Goal: Information Seeking & Learning: Learn about a topic

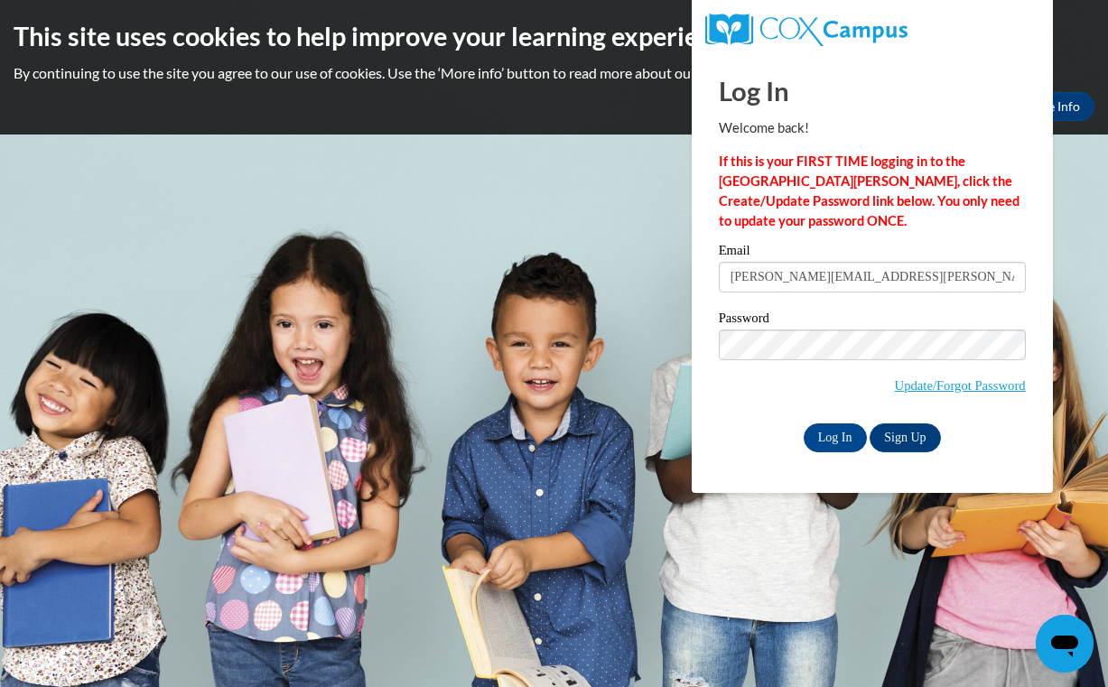
click at [804, 423] on input "Log In" at bounding box center [835, 437] width 63 height 29
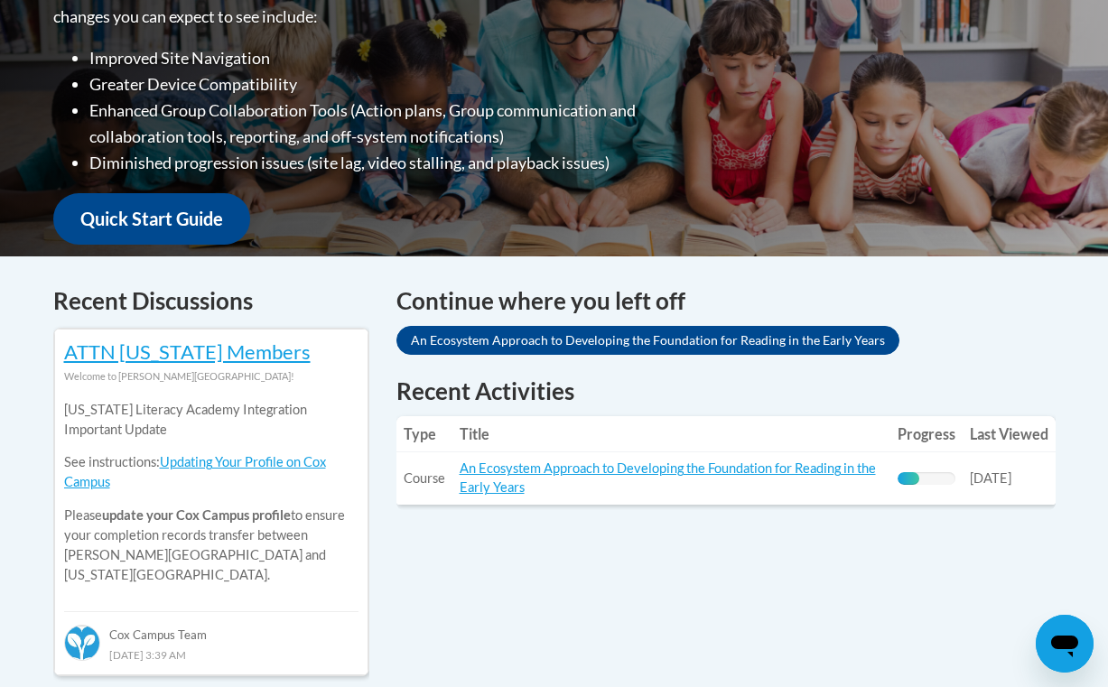
scroll to position [515, 0]
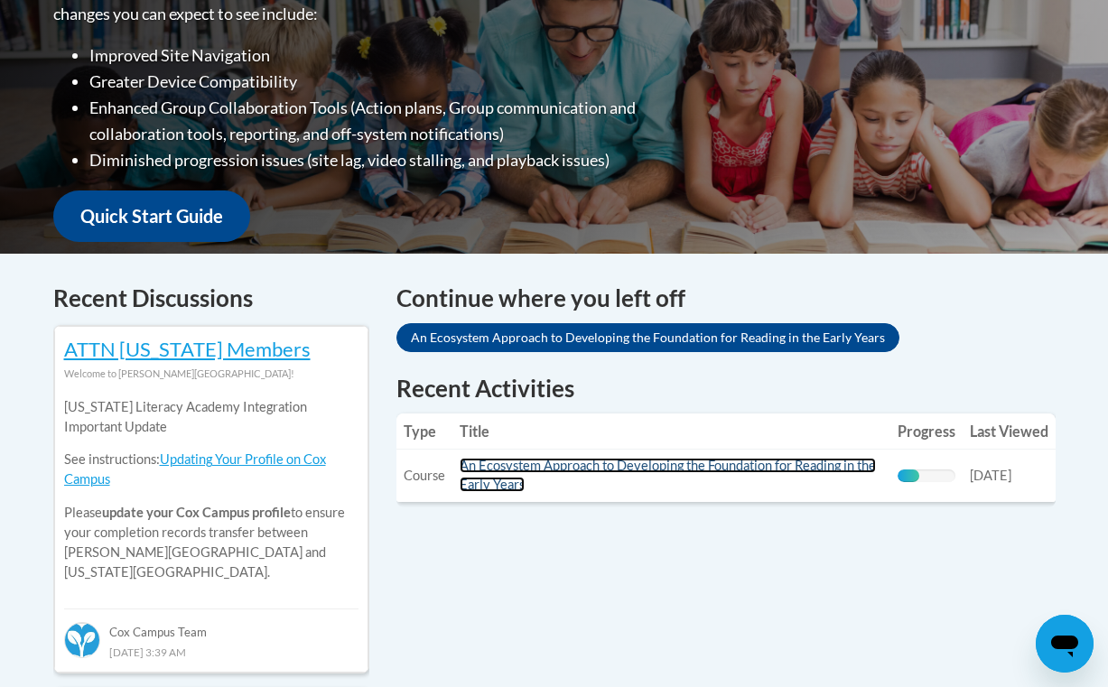
click at [634, 465] on link "An Ecosystem Approach to Developing the Foundation for Reading in the Early Yea…" at bounding box center [668, 475] width 416 height 34
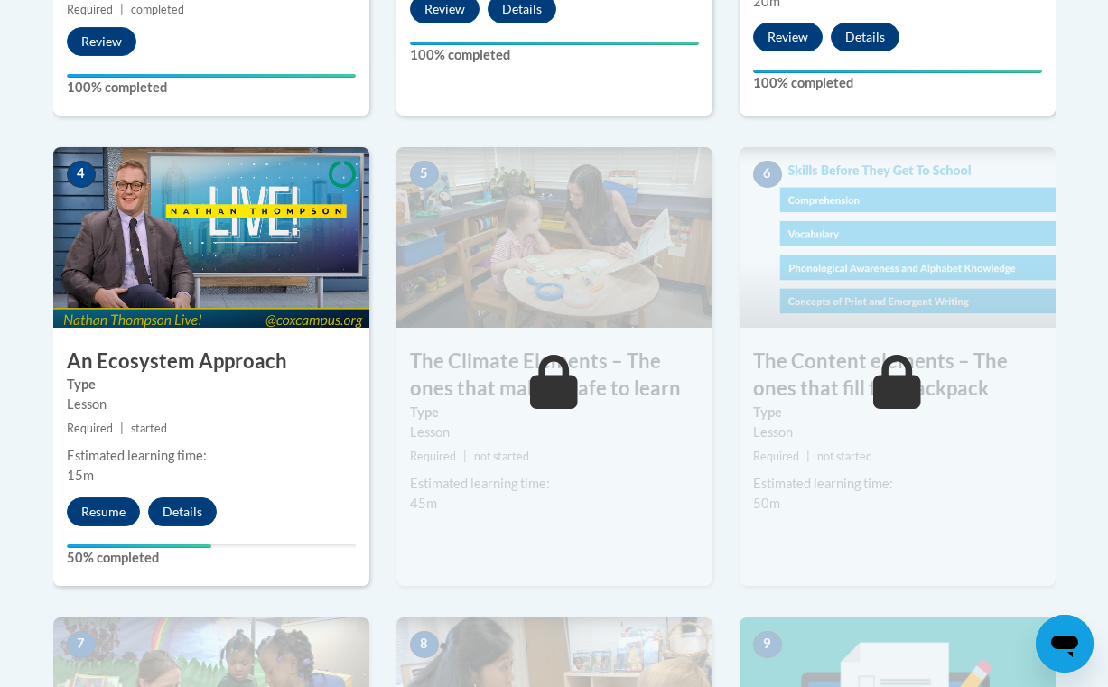
scroll to position [1048, 0]
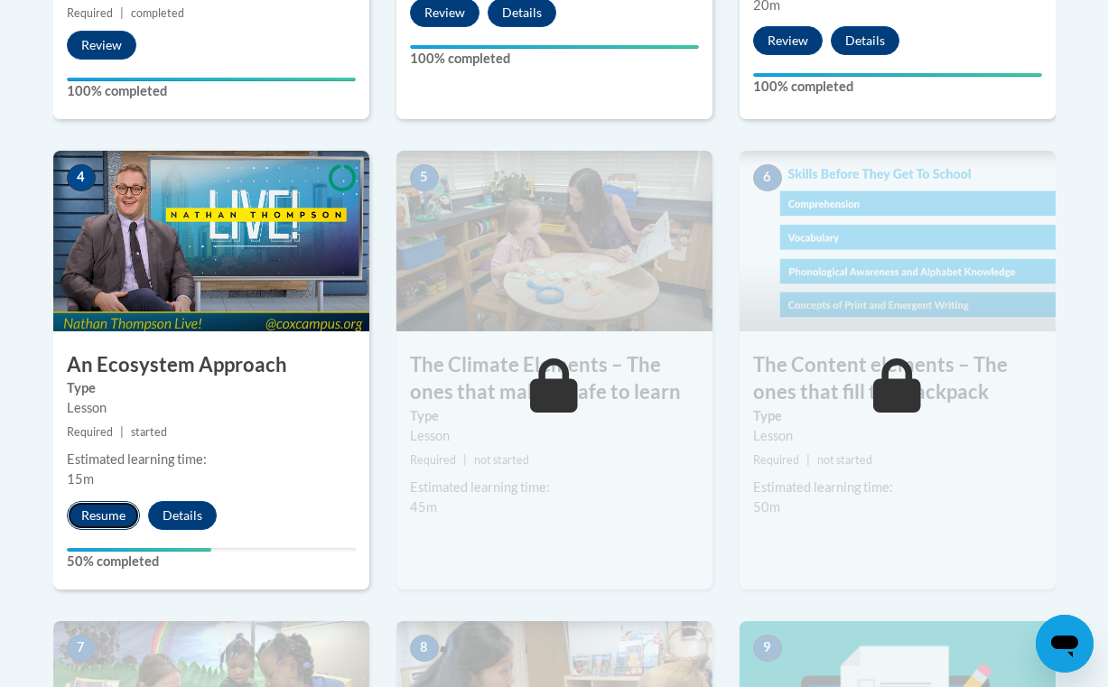
click at [112, 509] on button "Resume" at bounding box center [103, 515] width 73 height 29
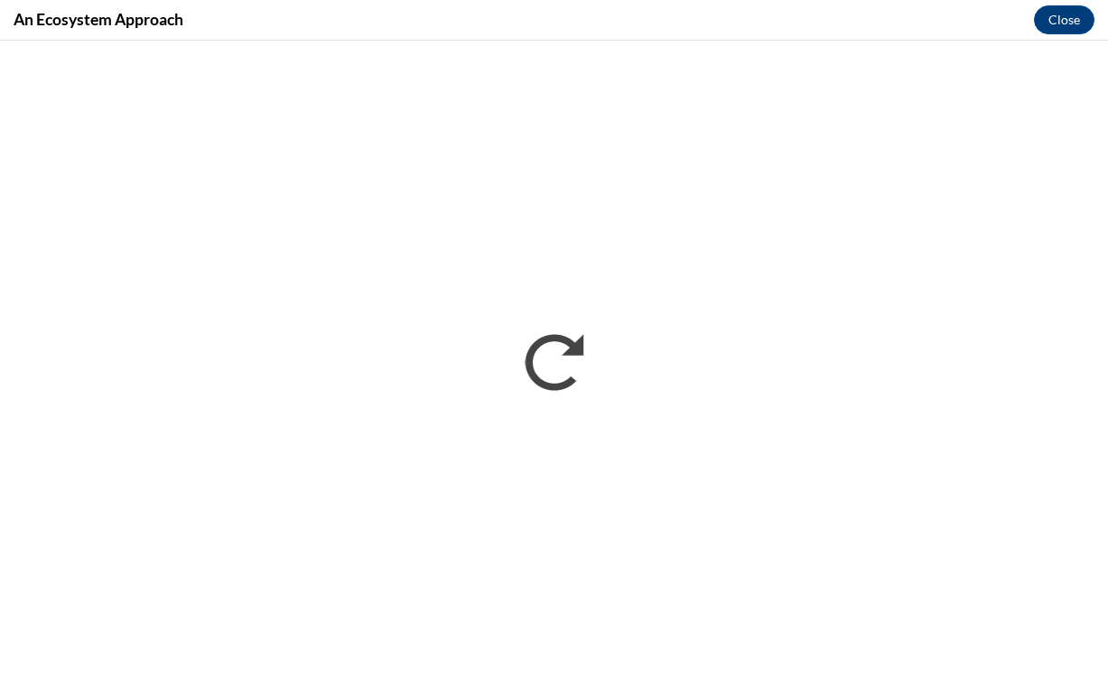
scroll to position [0, 0]
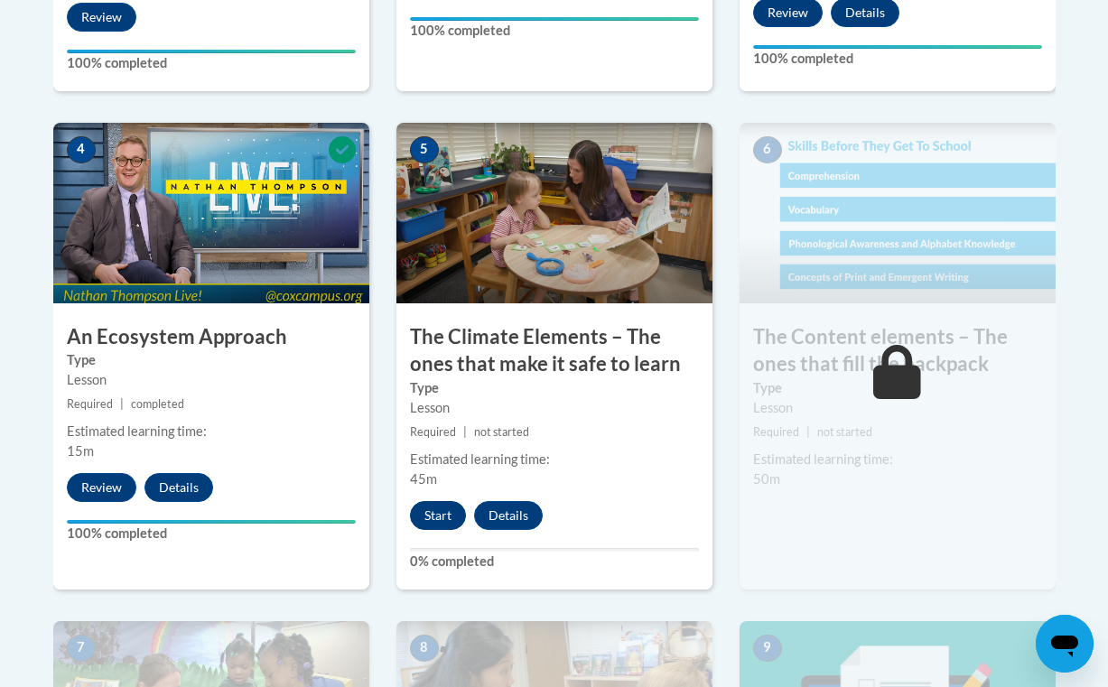
scroll to position [1045, 0]
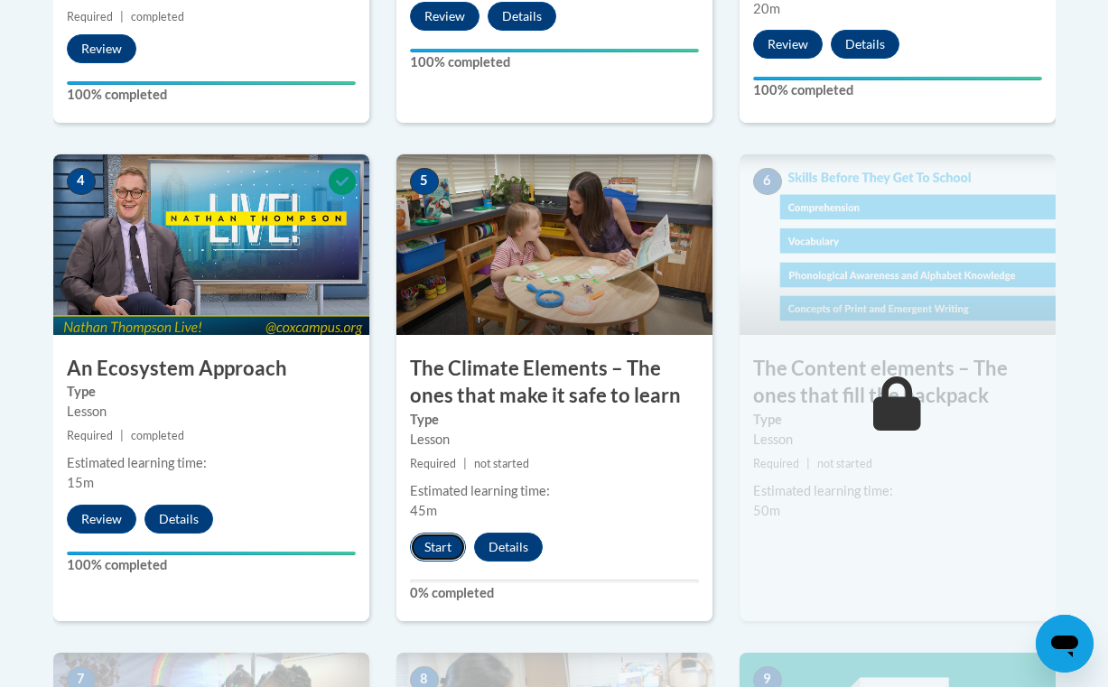
click at [438, 558] on button "Start" at bounding box center [438, 547] width 56 height 29
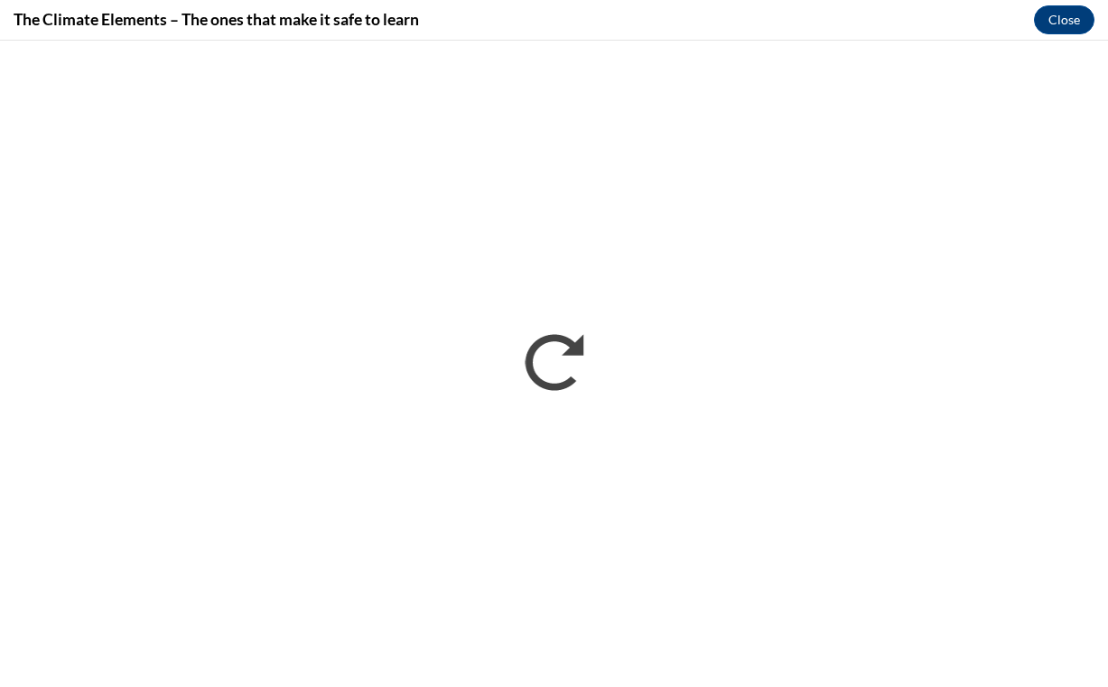
scroll to position [0, 0]
